Goal: Check status: Check status

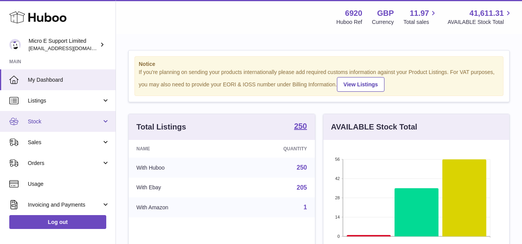
scroll to position [120, 186]
click at [85, 127] on link "Stock" at bounding box center [57, 121] width 115 height 21
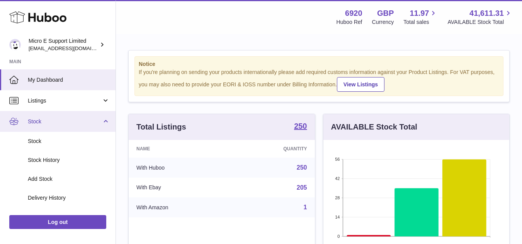
click at [90, 127] on link "Stock" at bounding box center [57, 121] width 115 height 21
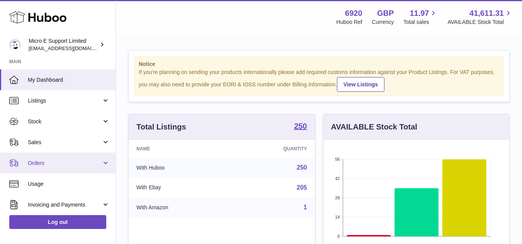
click at [66, 164] on span "Orders" at bounding box center [65, 163] width 74 height 7
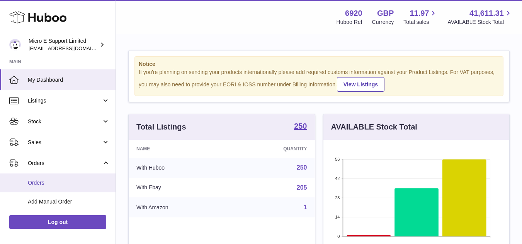
click at [56, 184] on span "Orders" at bounding box center [69, 183] width 82 height 7
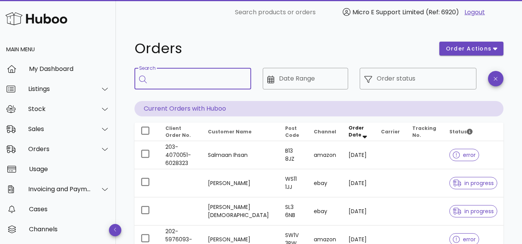
click at [173, 78] on input "Search" at bounding box center [197, 79] width 93 height 12
paste input "*******"
type input "*******"
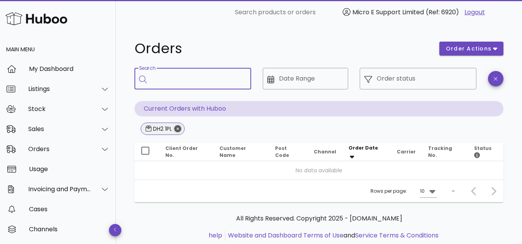
click at [179, 130] on icon "Close" at bounding box center [177, 128] width 7 height 7
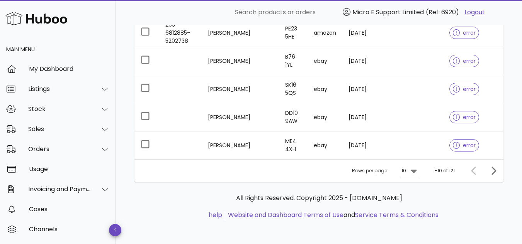
scroll to position [264, 0]
click at [94, 132] on div at bounding box center [100, 129] width 19 height 19
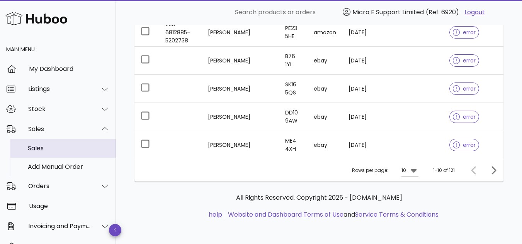
click at [53, 146] on div "Sales" at bounding box center [69, 148] width 82 height 7
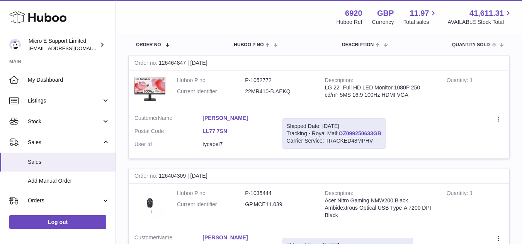
scroll to position [39, 0]
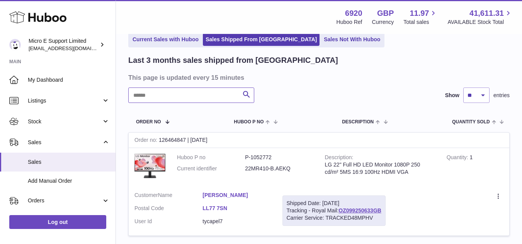
click at [192, 97] on input "text" at bounding box center [191, 95] width 126 height 15
paste input "*******"
type input "*******"
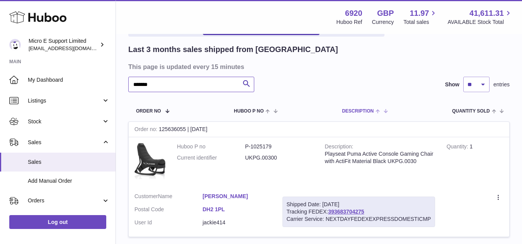
scroll to position [77, 0]
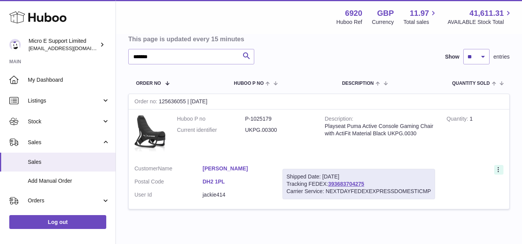
click at [498, 172] on icon at bounding box center [498, 171] width 9 height 8
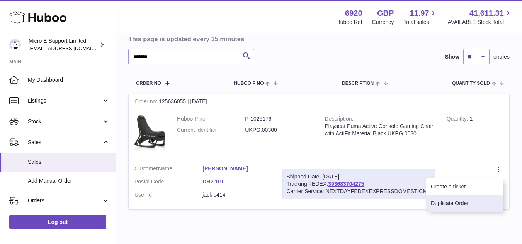
click at [459, 202] on li "Duplicate Order" at bounding box center [464, 203] width 77 height 17
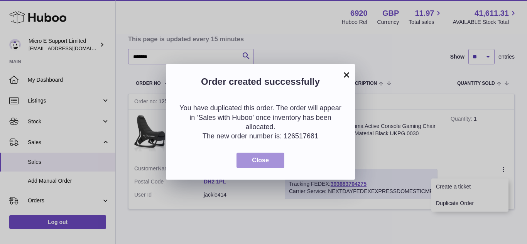
click at [265, 161] on span "Close" at bounding box center [260, 160] width 17 height 7
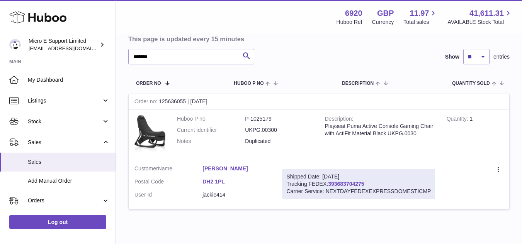
click at [346, 184] on link "393683704275" at bounding box center [346, 184] width 36 height 6
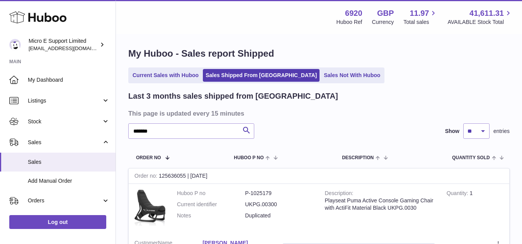
scroll to position [0, 0]
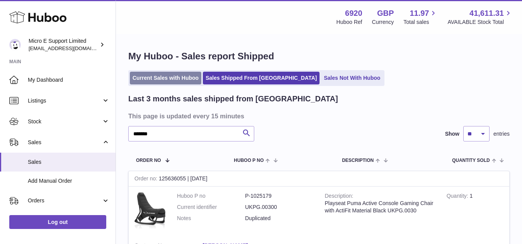
click at [181, 80] on link "Current Sales with Huboo" at bounding box center [165, 78] width 71 height 13
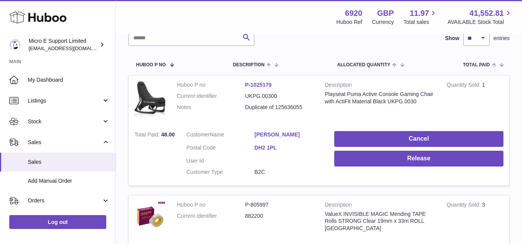
scroll to position [116, 0]
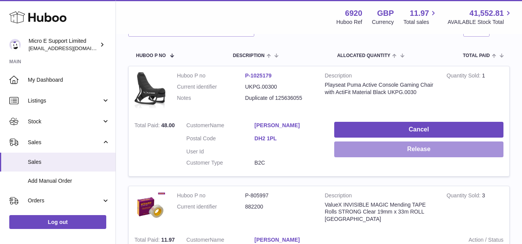
click at [423, 148] on button "Release" at bounding box center [418, 150] width 169 height 16
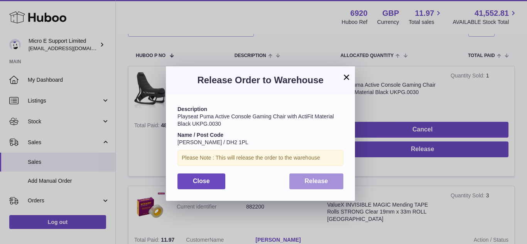
click at [317, 183] on span "Release" at bounding box center [317, 181] width 24 height 7
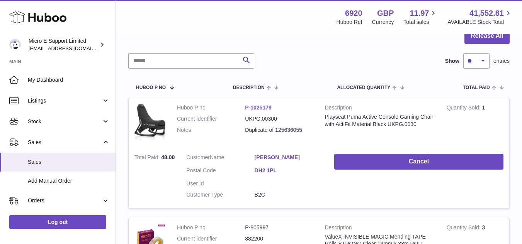
scroll to position [40, 0]
